Goal: Browse casually: Explore the website without a specific task or goal

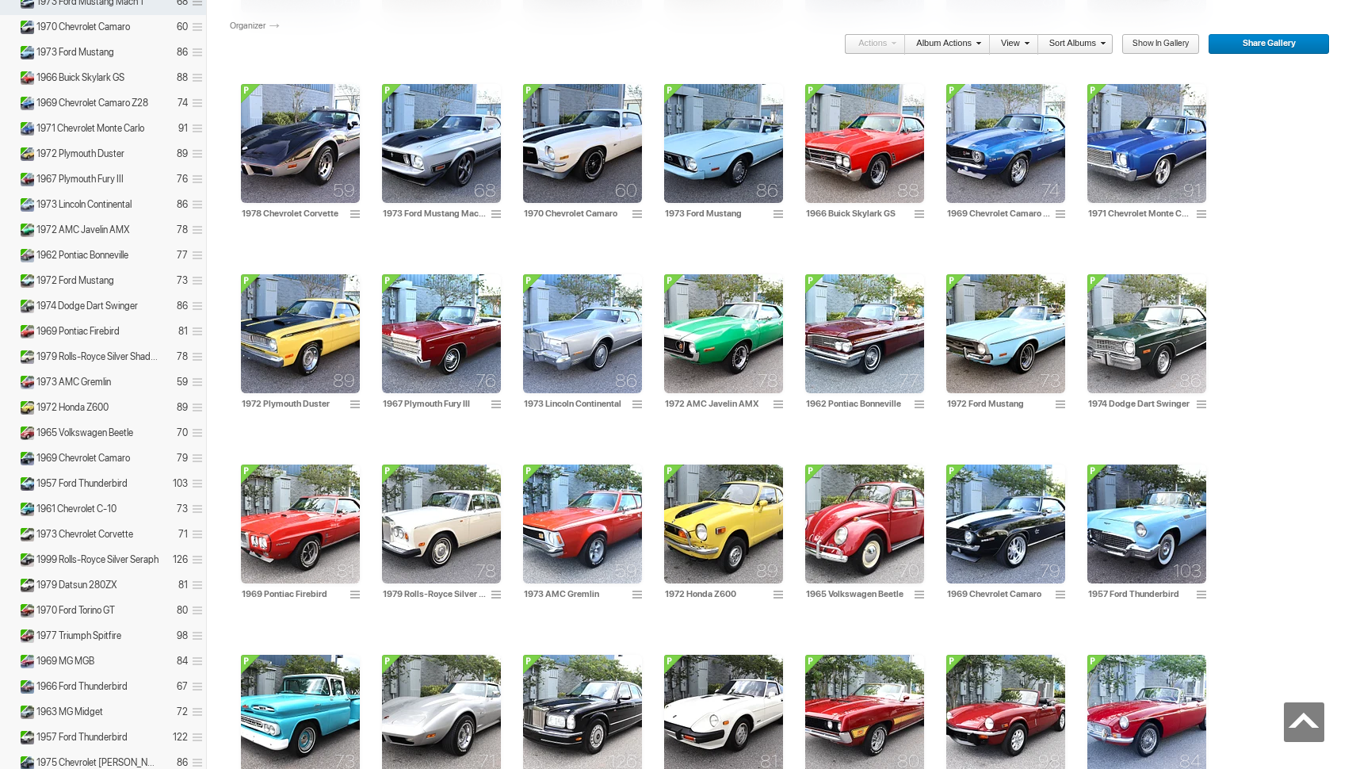
scroll to position [873, 1]
click at [415, 514] on img at bounding box center [441, 523] width 119 height 119
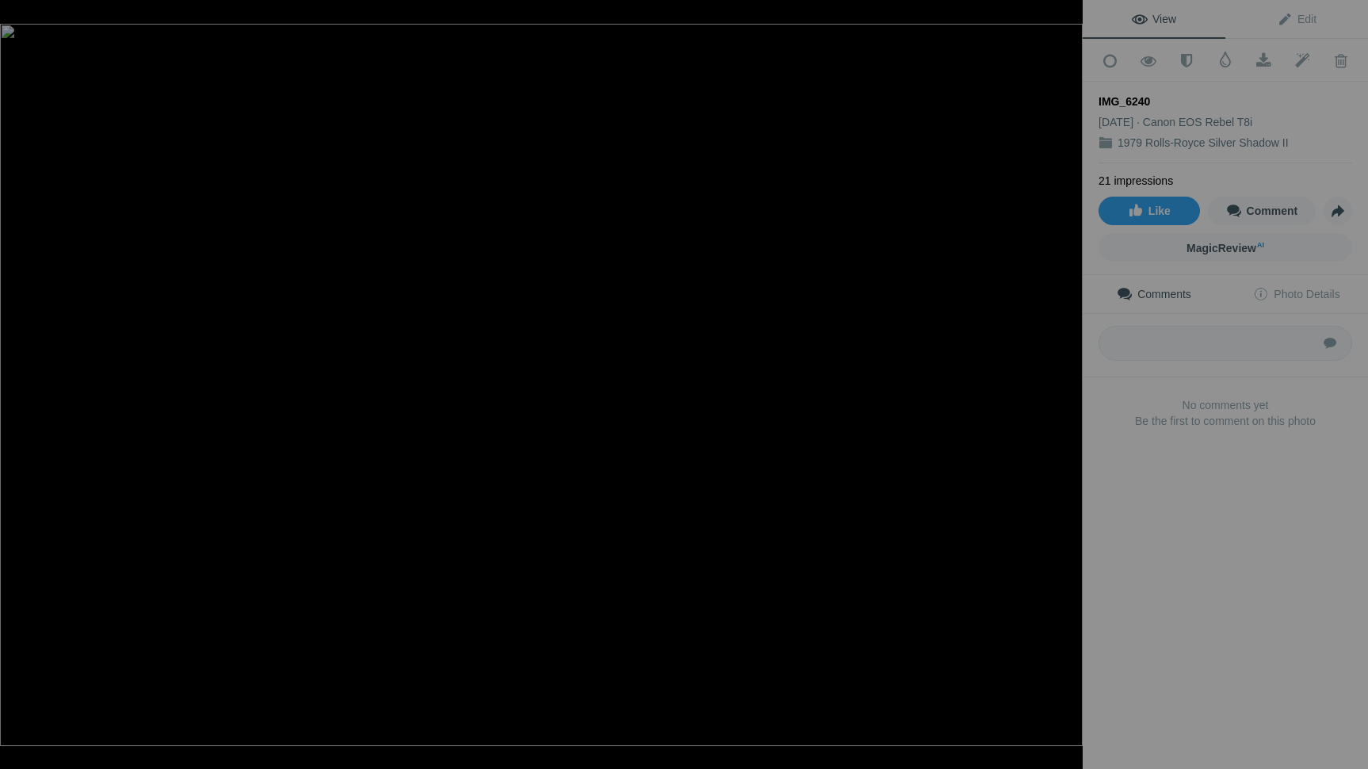
click at [1063, 17] on div at bounding box center [1064, 17] width 35 height 35
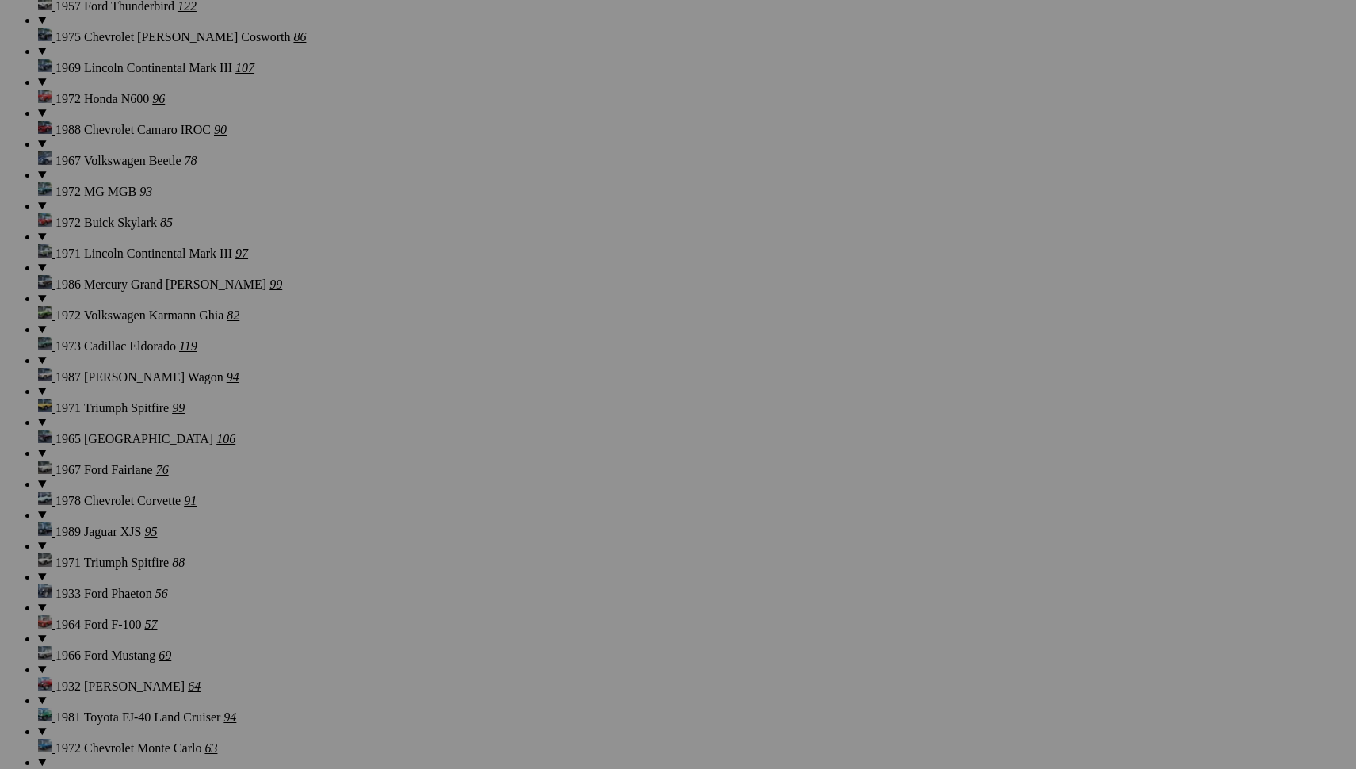
scroll to position [3128, 1]
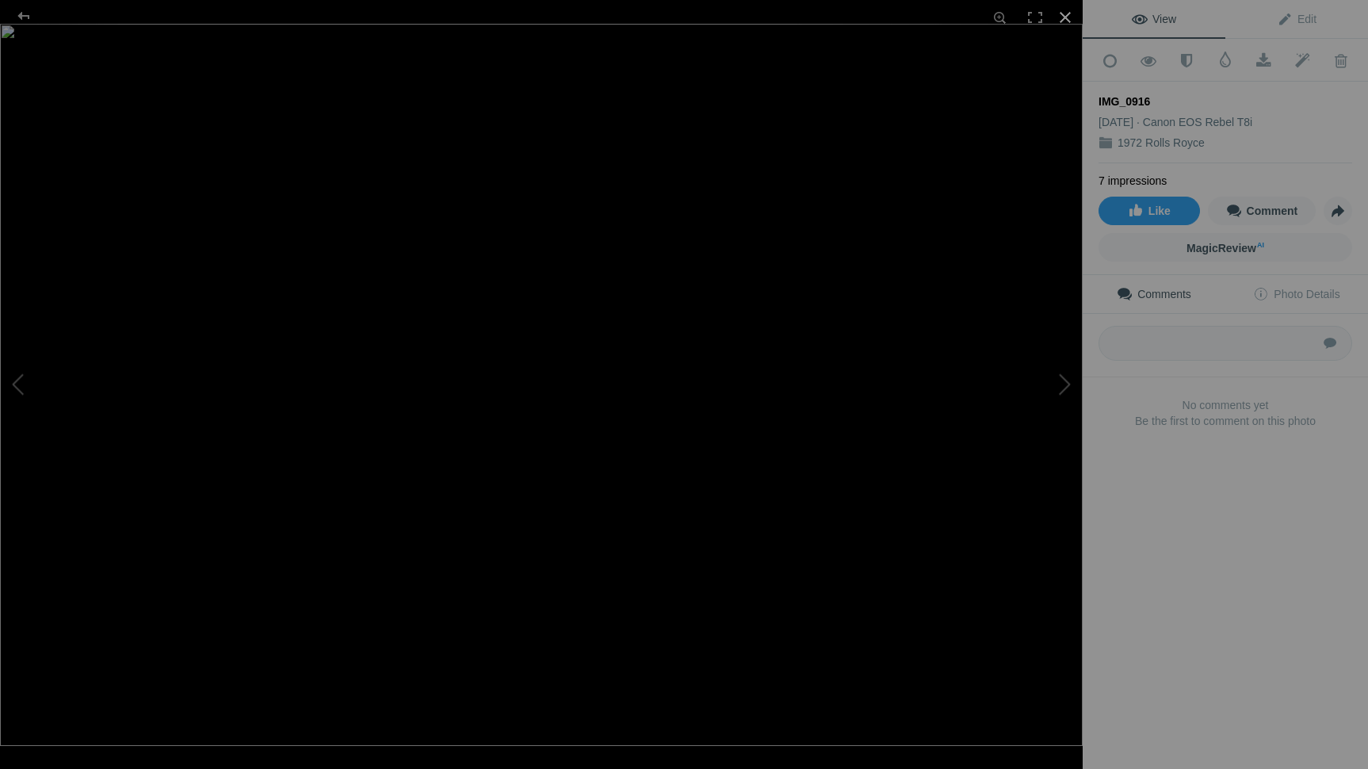
click at [1064, 19] on div at bounding box center [1064, 17] width 35 height 35
